Goal: Task Accomplishment & Management: Manage account settings

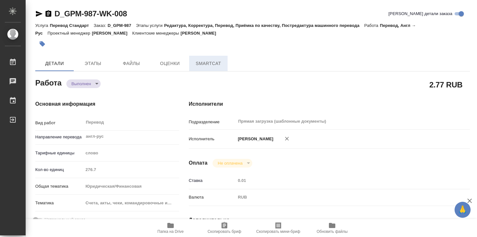
type textarea "x"
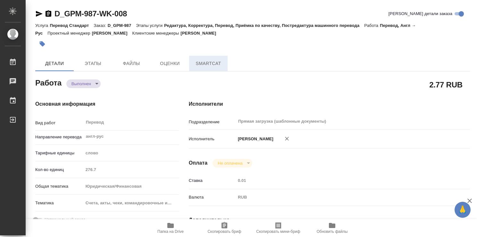
type textarea "x"
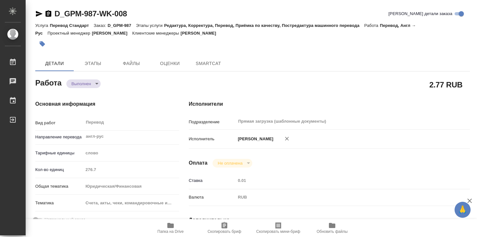
type textarea "x"
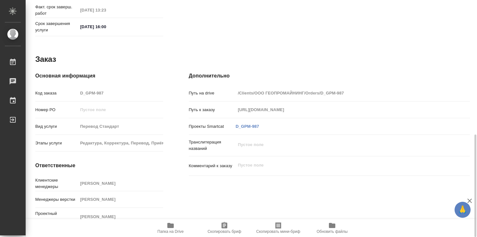
scroll to position [117, 0]
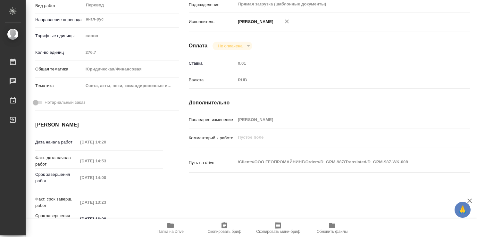
type textarea "x"
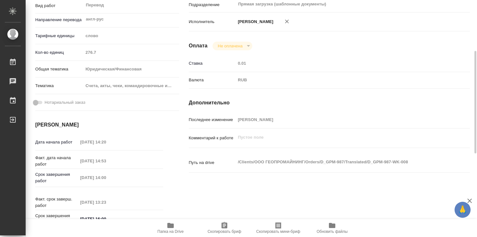
scroll to position [0, 0]
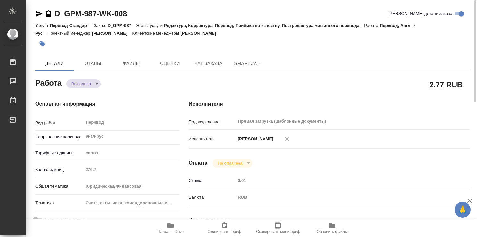
type textarea "x"
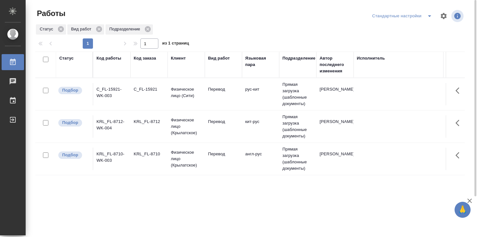
click at [231, 161] on td "Перевод" at bounding box center [223, 159] width 37 height 22
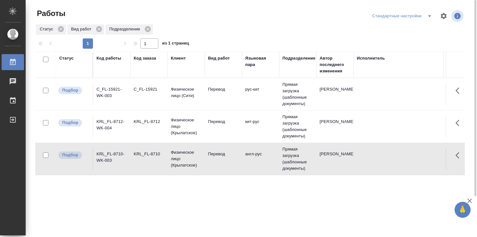
click at [231, 161] on td "Перевод" at bounding box center [223, 159] width 37 height 22
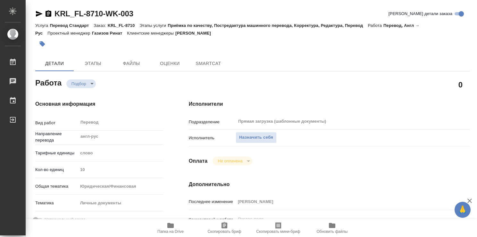
type textarea "x"
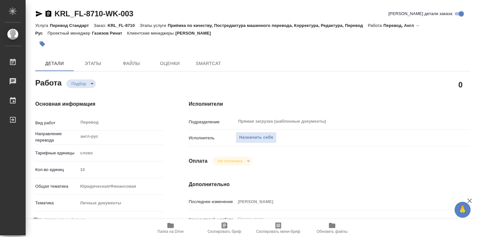
type textarea "x"
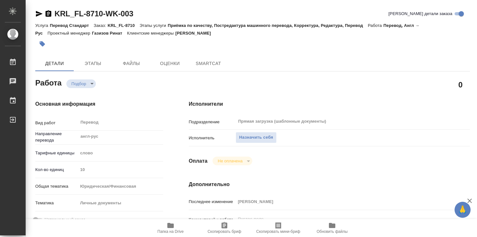
type textarea "x"
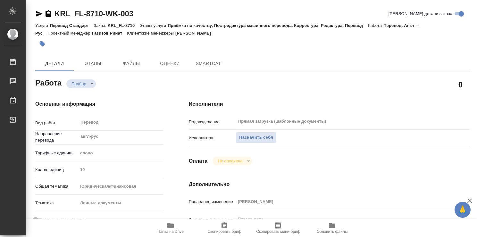
type textarea "x"
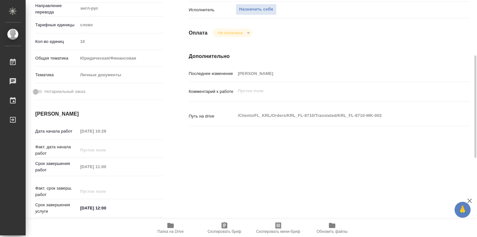
type textarea "x"
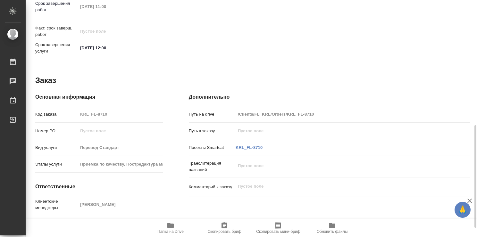
type textarea "x"
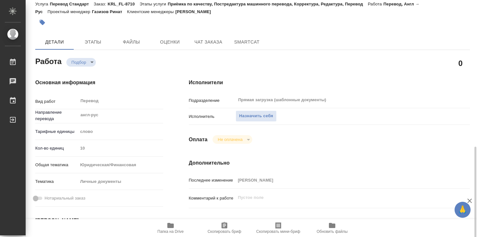
type textarea "x"
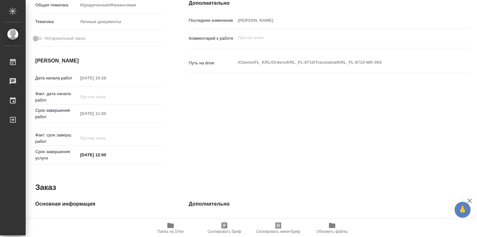
scroll to position [309, 0]
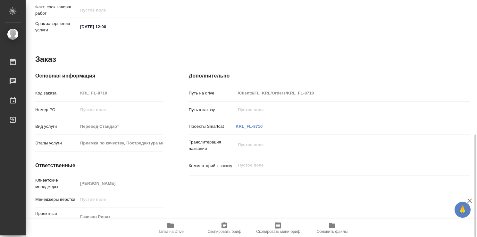
click at [169, 227] on icon "button" at bounding box center [170, 225] width 6 height 5
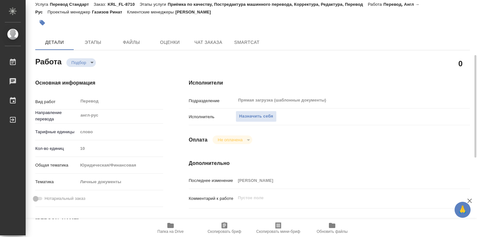
scroll to position [0, 0]
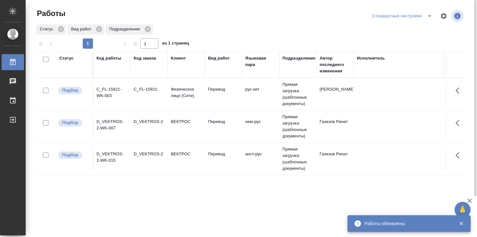
click at [211, 136] on td "Перевод" at bounding box center [223, 126] width 37 height 22
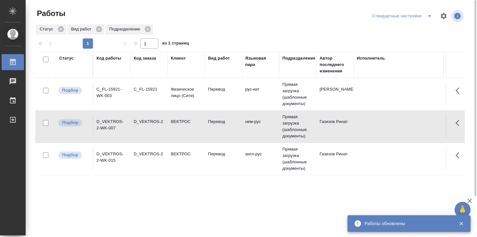
click at [211, 136] on td "Перевод" at bounding box center [223, 126] width 37 height 22
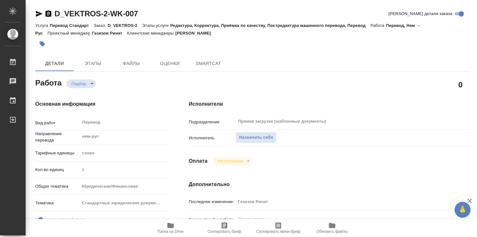
type textarea "x"
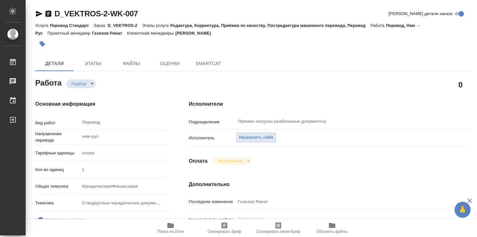
type textarea "x"
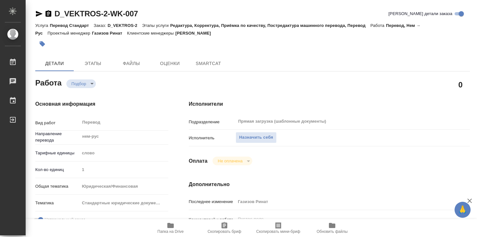
type textarea "x"
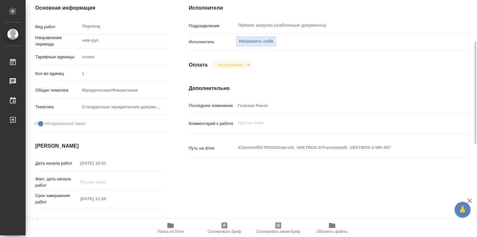
type textarea "x"
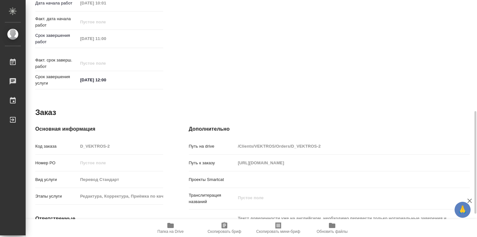
scroll to position [309, 0]
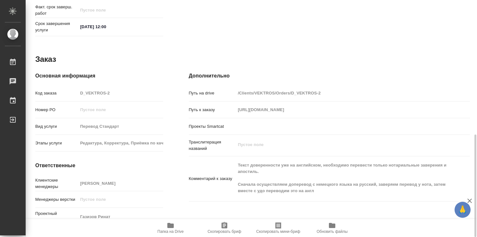
type textarea "x"
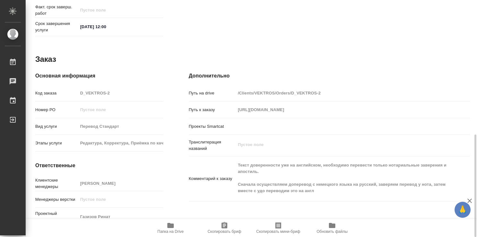
type textarea "x"
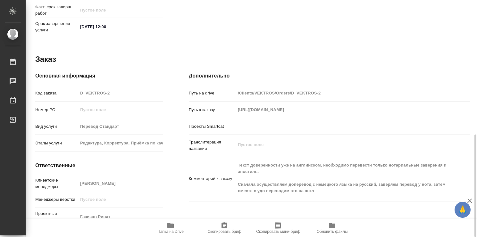
click at [173, 227] on icon "button" at bounding box center [170, 225] width 6 height 5
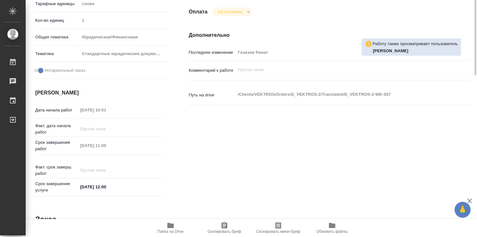
scroll to position [0, 0]
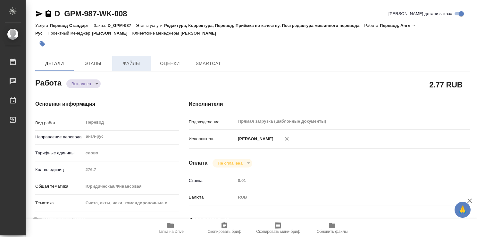
type textarea "x"
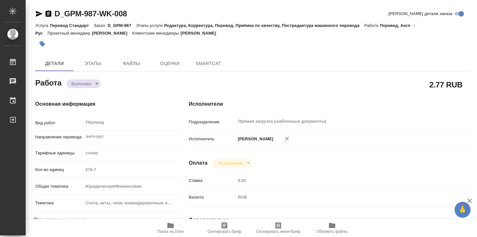
type textarea "x"
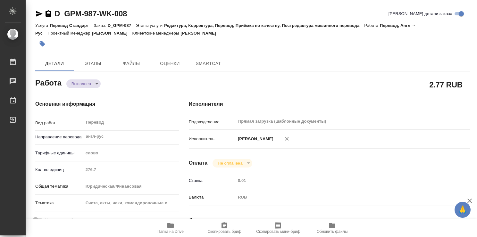
type textarea "x"
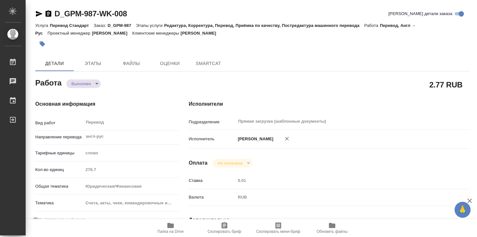
type textarea "x"
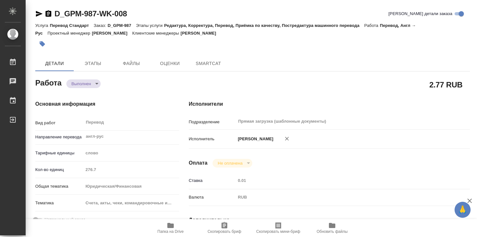
type textarea "x"
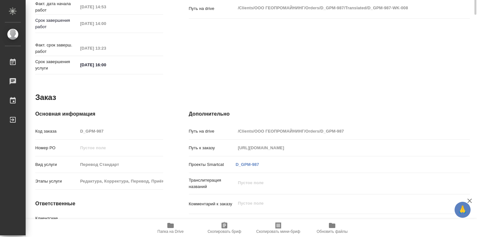
type textarea "x"
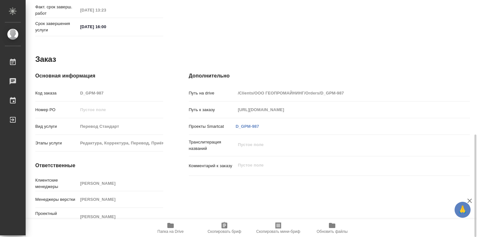
scroll to position [149, 0]
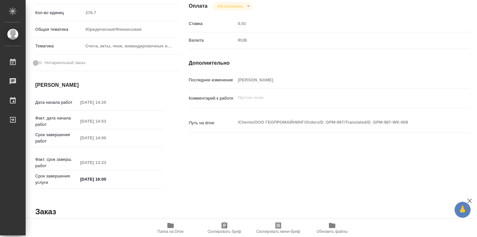
type textarea "x"
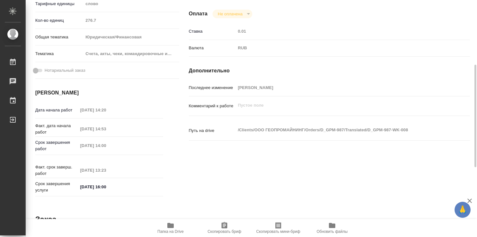
scroll to position [0, 0]
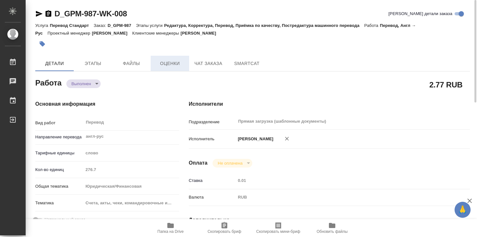
click at [177, 63] on span "Оценки" at bounding box center [169, 64] width 31 height 8
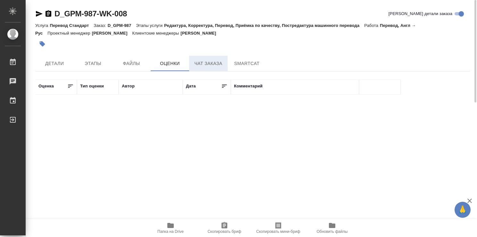
click at [212, 63] on span "Чат заказа" at bounding box center [208, 64] width 31 height 8
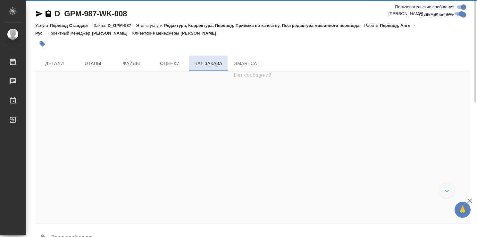
scroll to position [1845, 0]
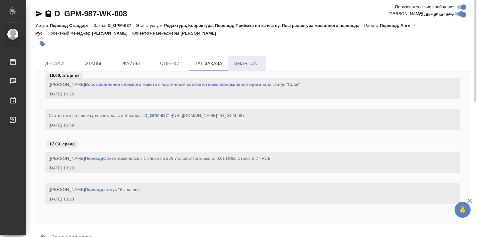
click at [244, 65] on span "SmartCat" at bounding box center [246, 64] width 31 height 8
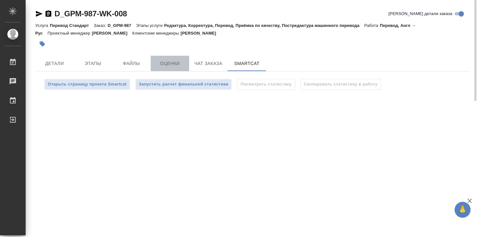
click at [160, 61] on span "Оценки" at bounding box center [169, 64] width 31 height 8
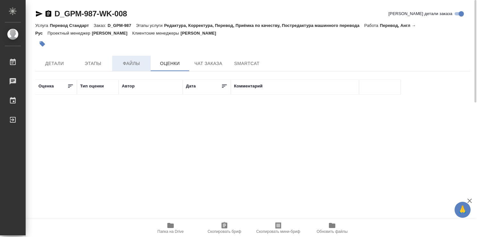
click at [133, 60] on span "Файлы" at bounding box center [131, 64] width 31 height 8
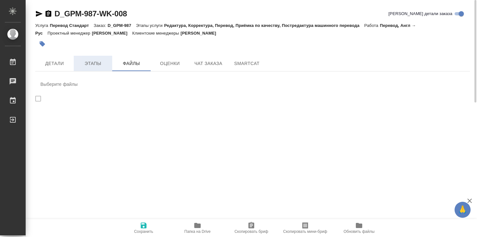
click at [89, 62] on span "Этапы" at bounding box center [93, 64] width 31 height 8
